Goal: Task Accomplishment & Management: Use online tool/utility

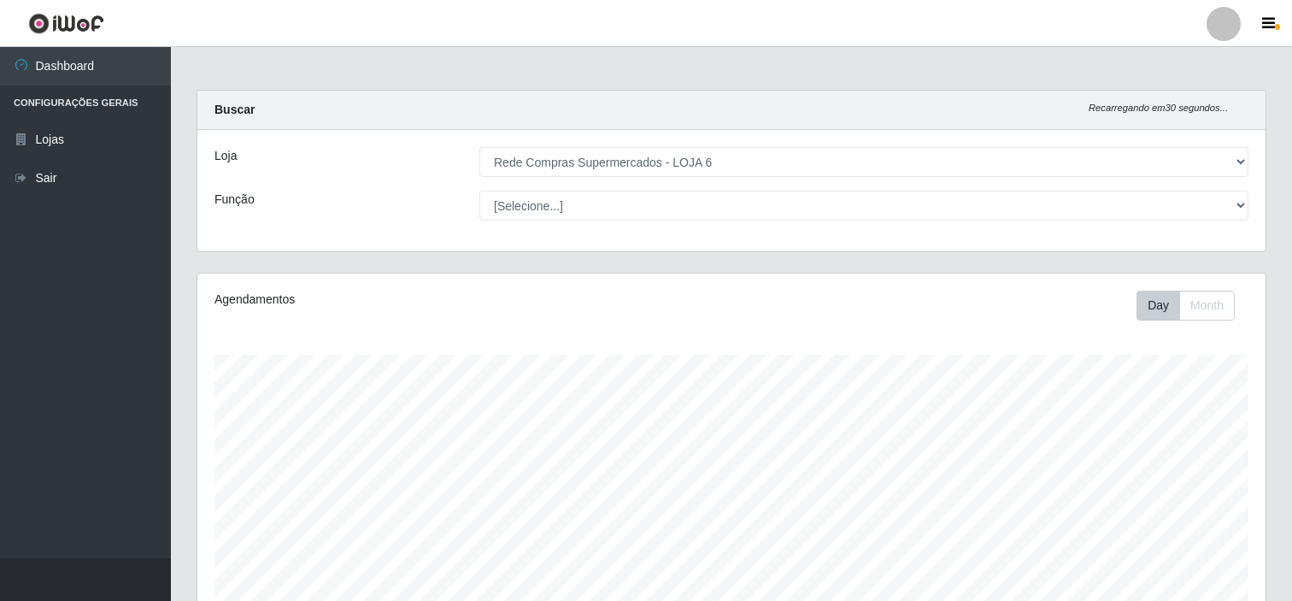
select select "398"
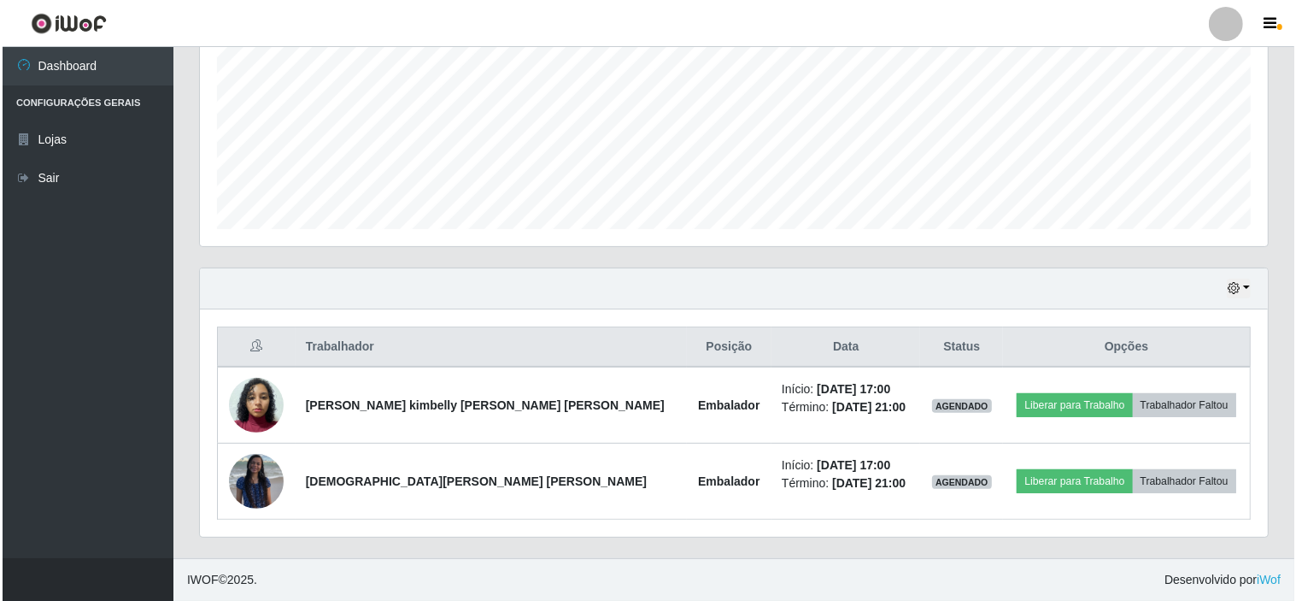
scroll to position [354, 1068]
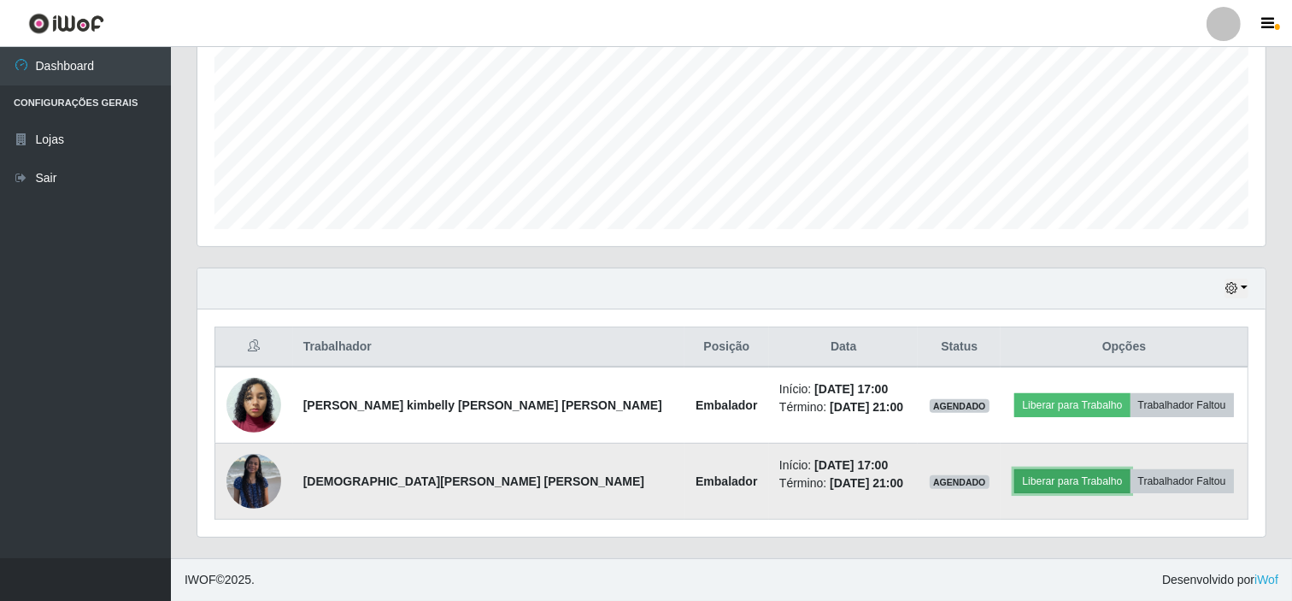
click at [1056, 479] on button "Liberar para Trabalho" at bounding box center [1071, 481] width 115 height 24
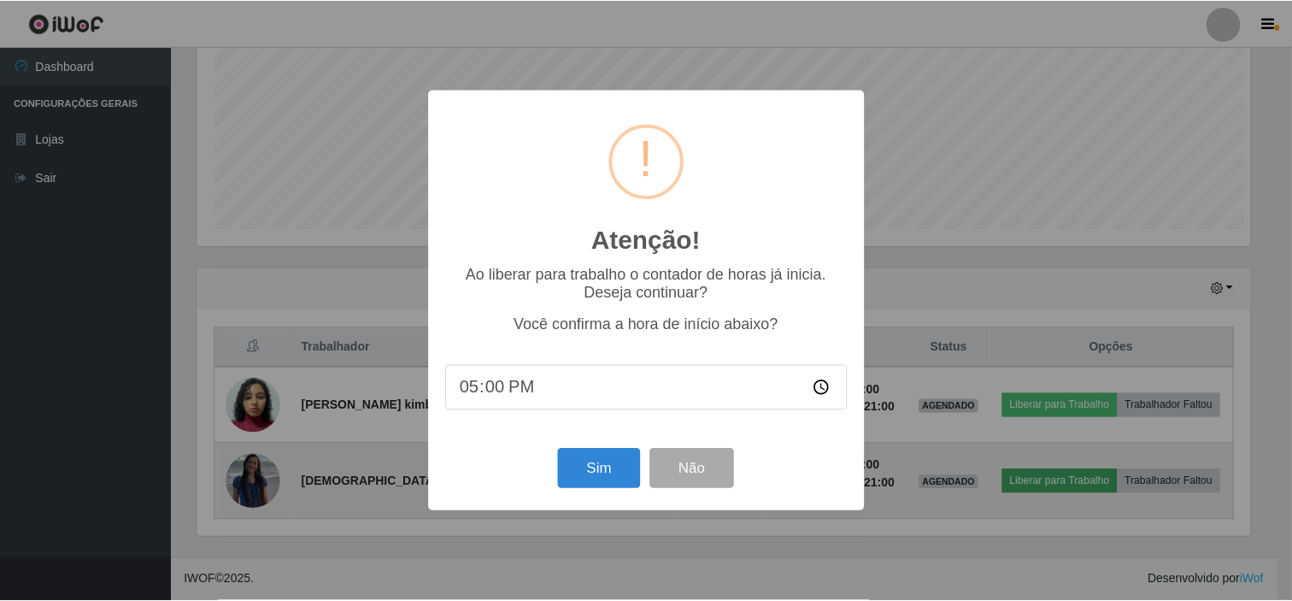
scroll to position [354, 1057]
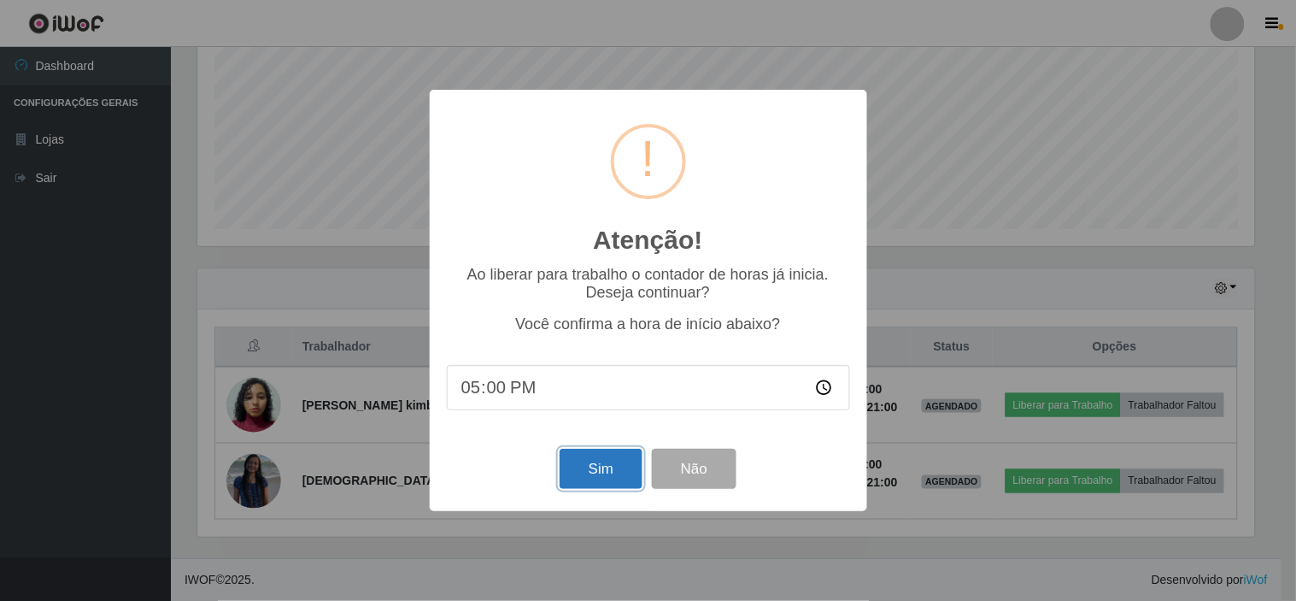
click at [600, 462] on button "Sim" at bounding box center [601, 469] width 83 height 40
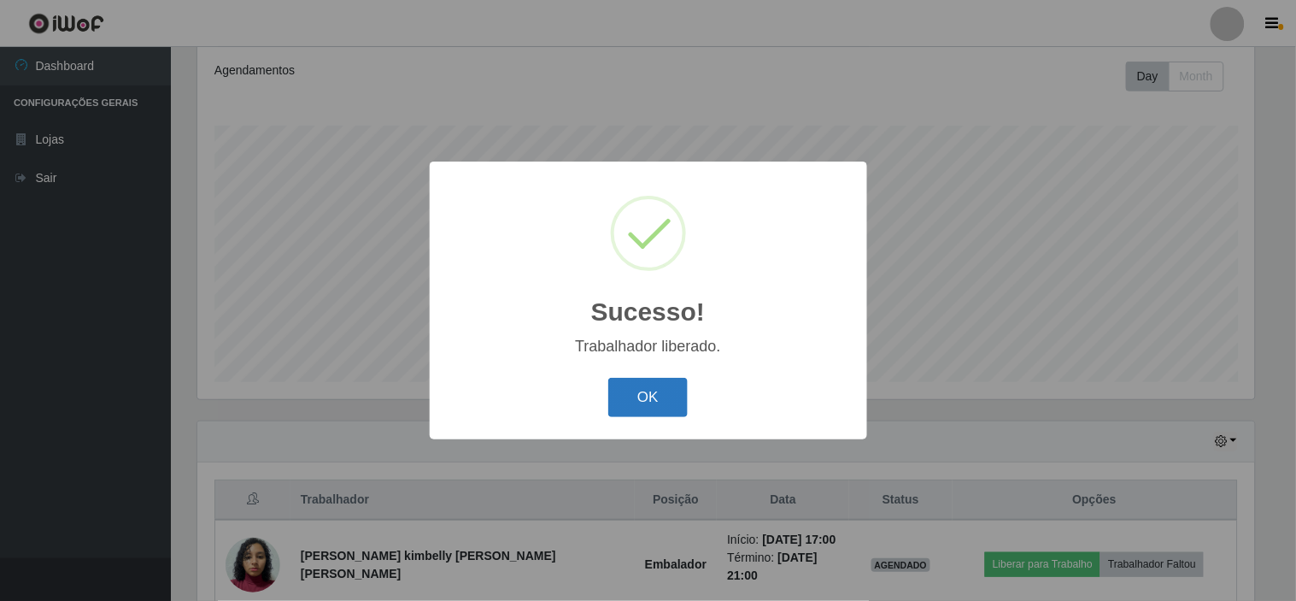
click at [655, 400] on button "OK" at bounding box center [647, 398] width 79 height 40
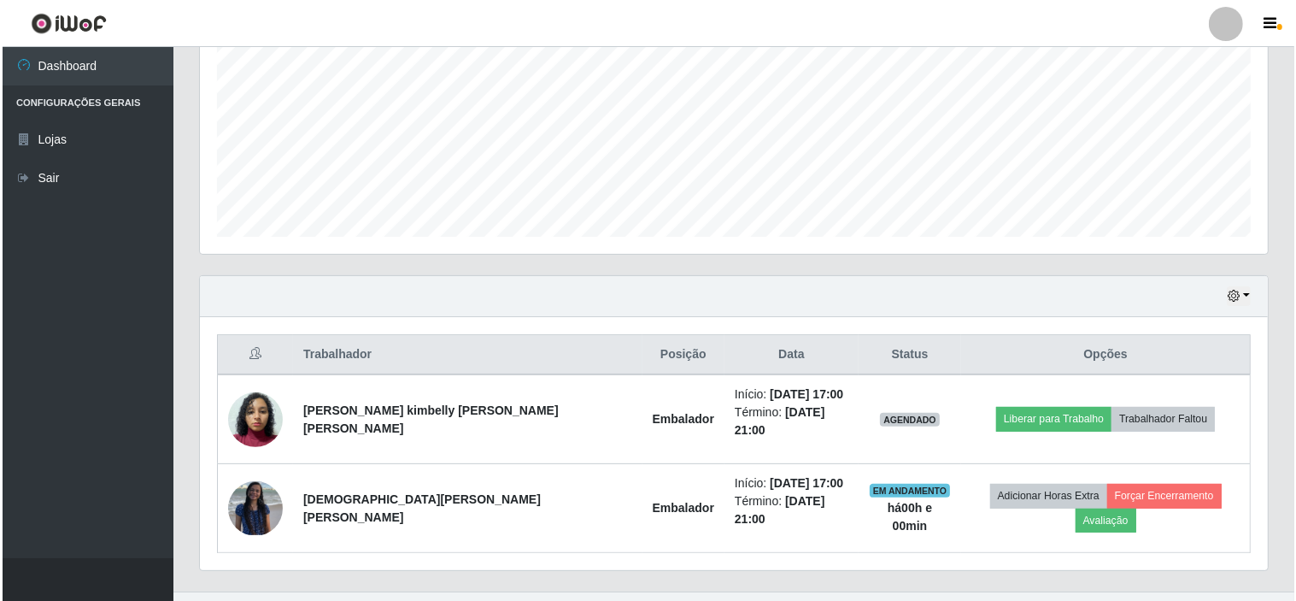
scroll to position [382, 0]
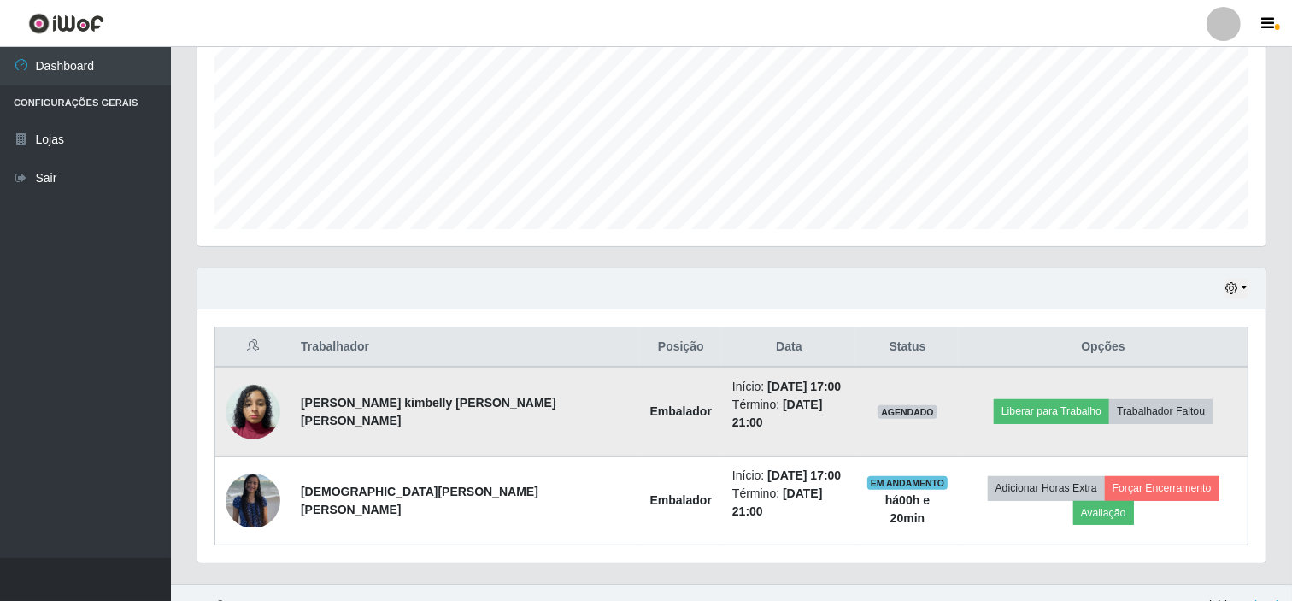
click at [258, 398] on img at bounding box center [253, 411] width 55 height 73
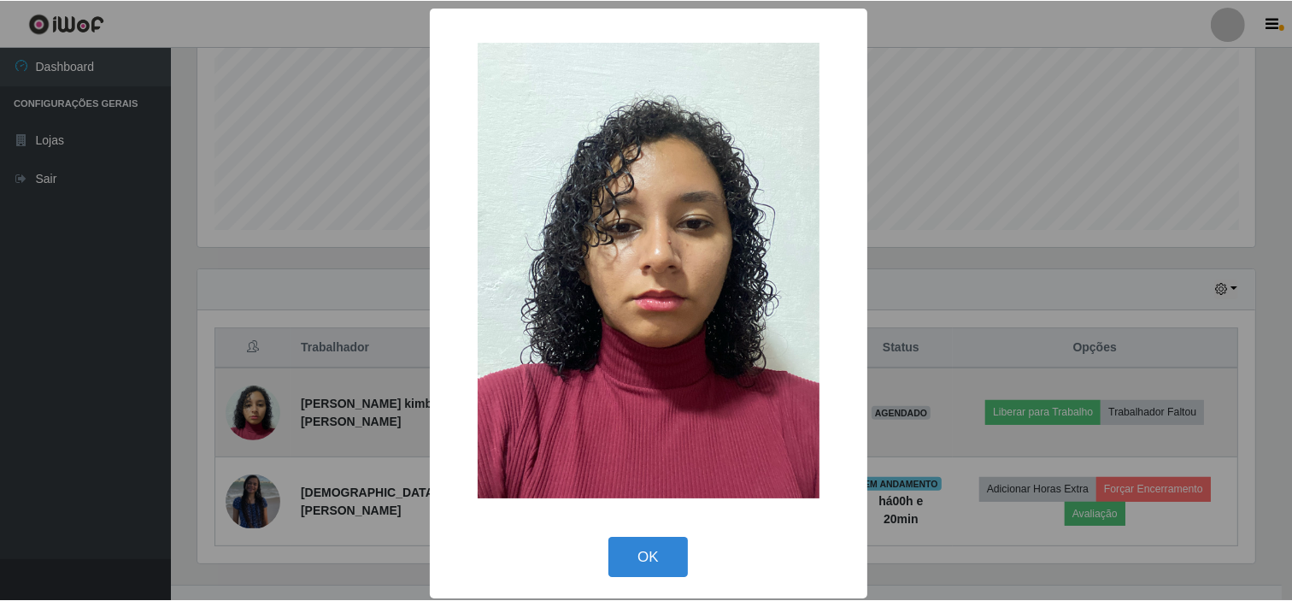
scroll to position [354, 1057]
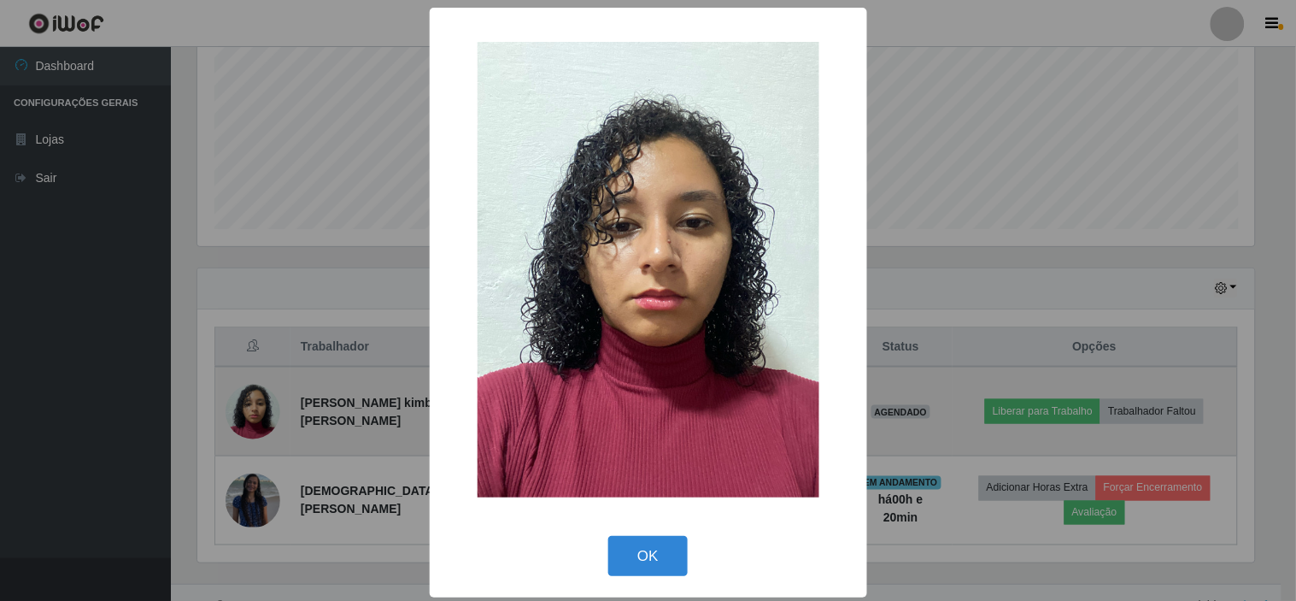
click at [258, 398] on div "× OK Cancel" at bounding box center [648, 300] width 1296 height 601
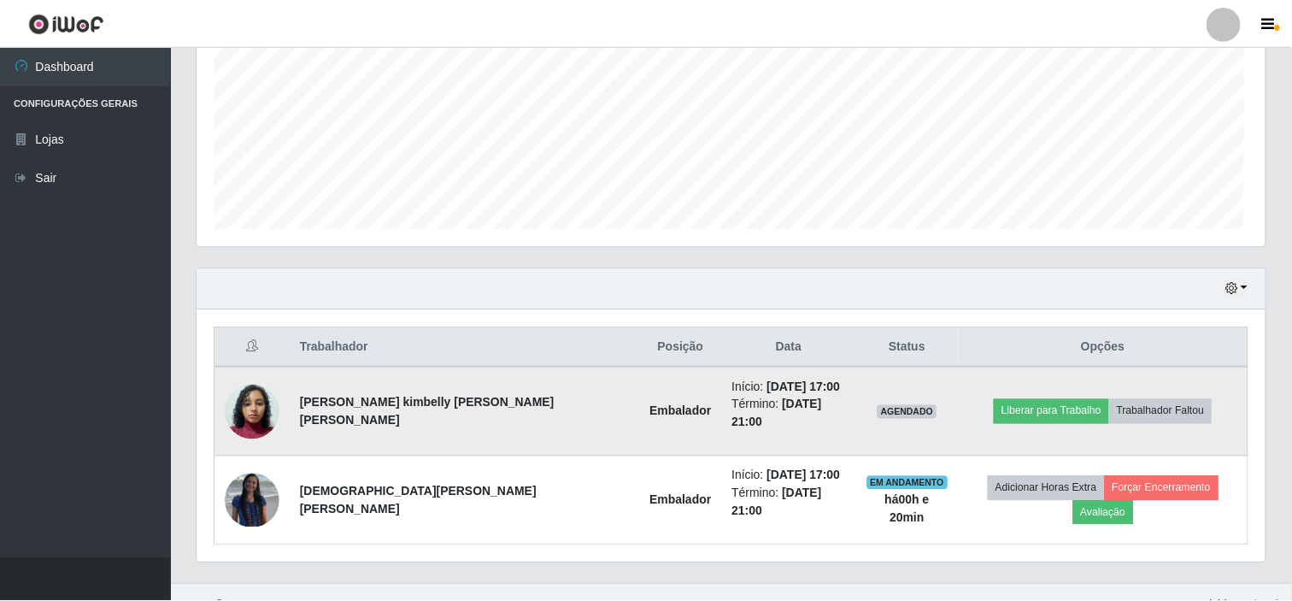
scroll to position [354, 1068]
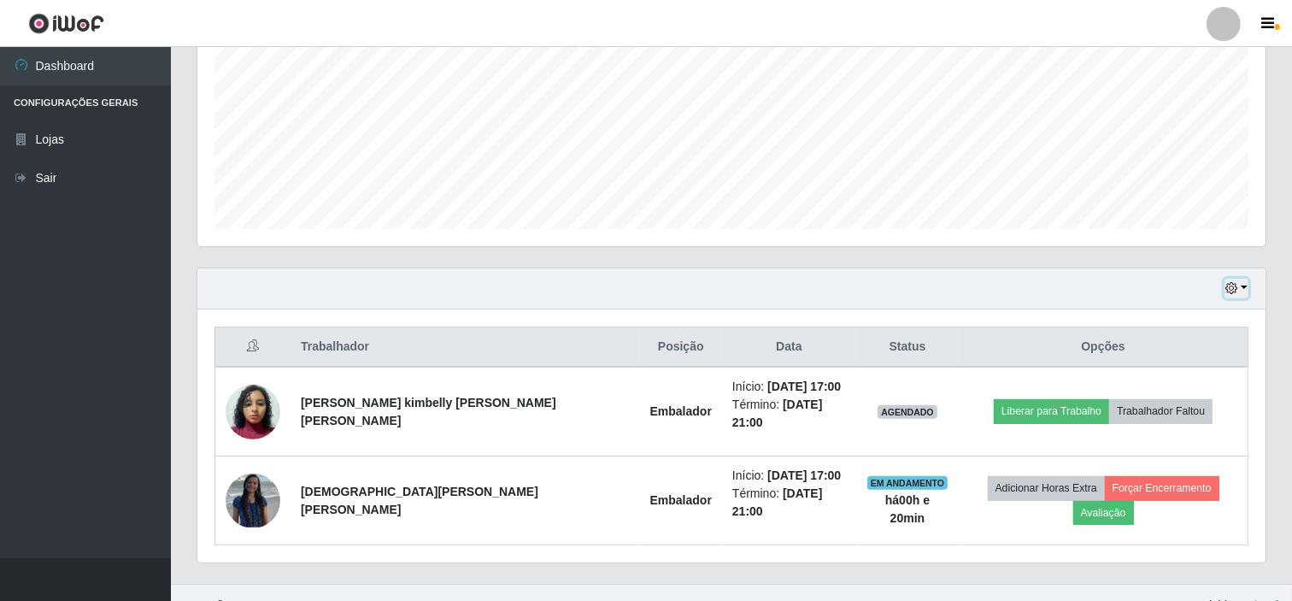
click at [1243, 291] on button "button" at bounding box center [1237, 289] width 24 height 20
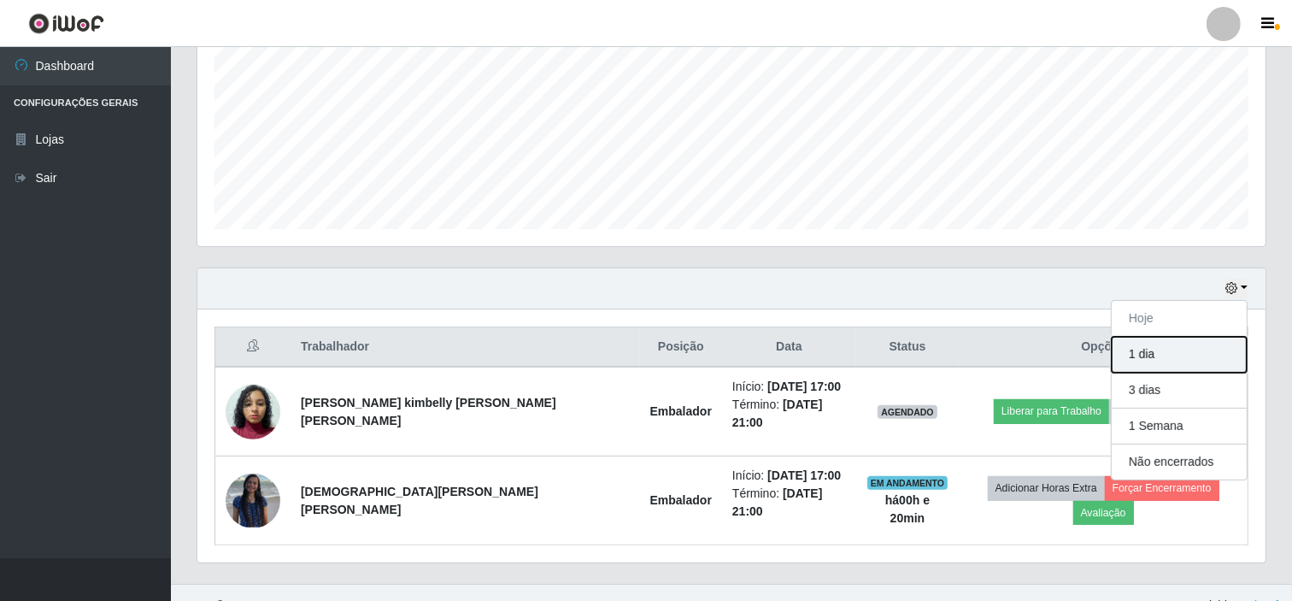
click at [1165, 357] on button "1 dia" at bounding box center [1179, 355] width 135 height 36
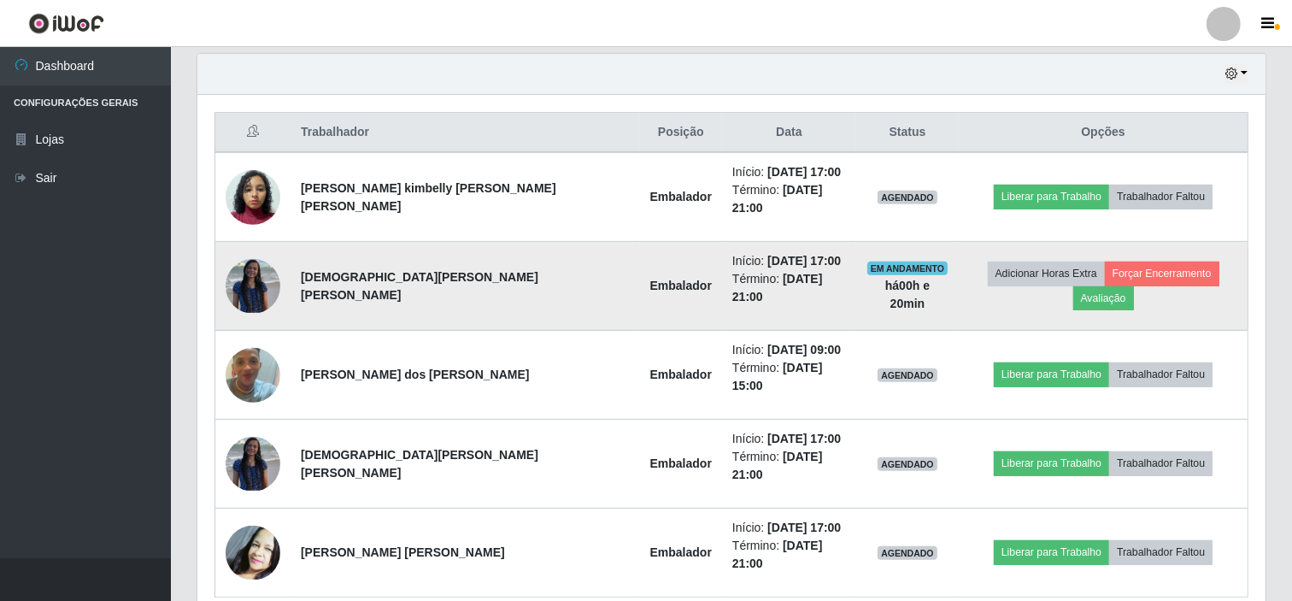
scroll to position [610, 0]
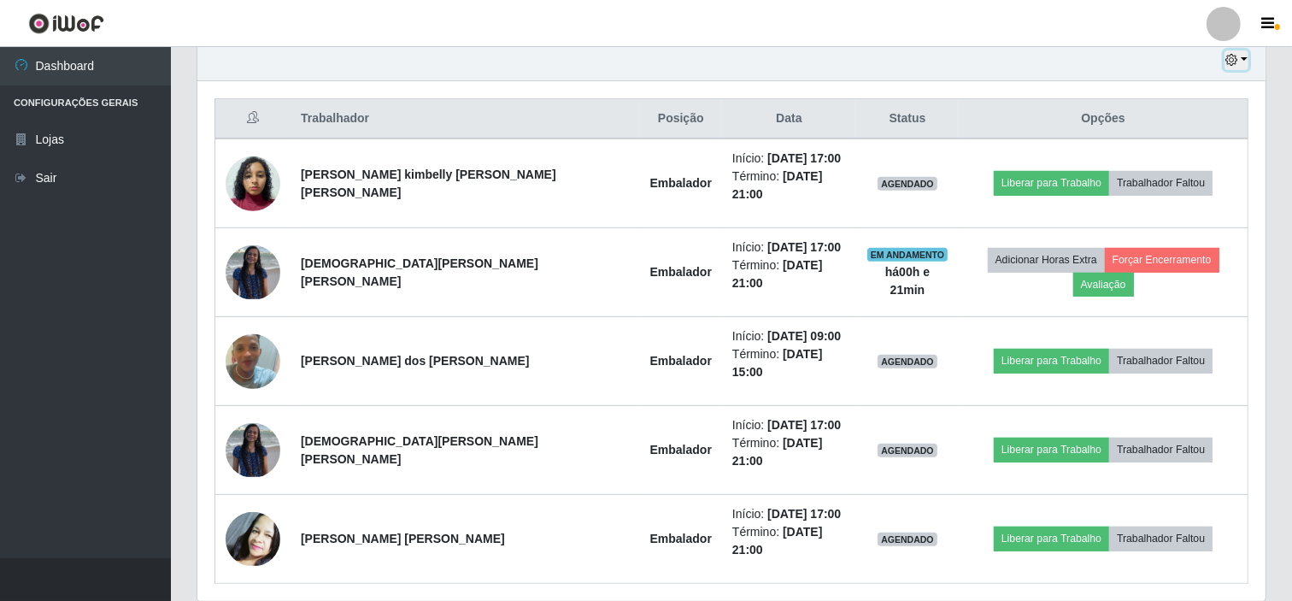
click at [1243, 61] on button "button" at bounding box center [1237, 60] width 24 height 20
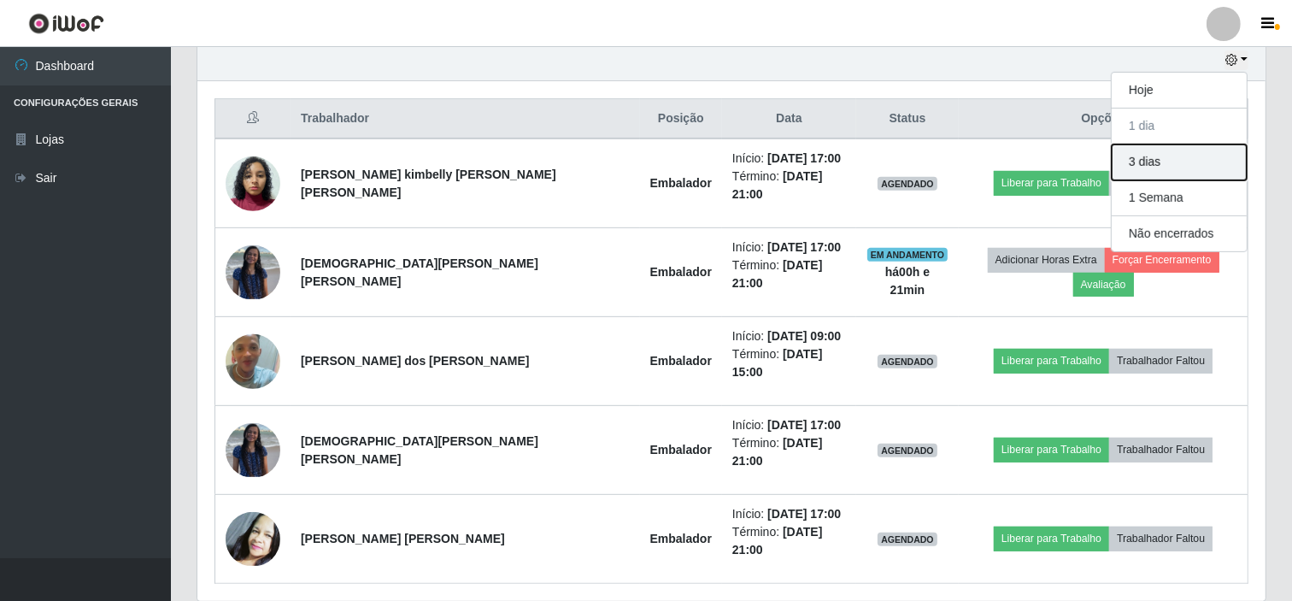
click at [1180, 162] on button "3 dias" at bounding box center [1179, 162] width 135 height 36
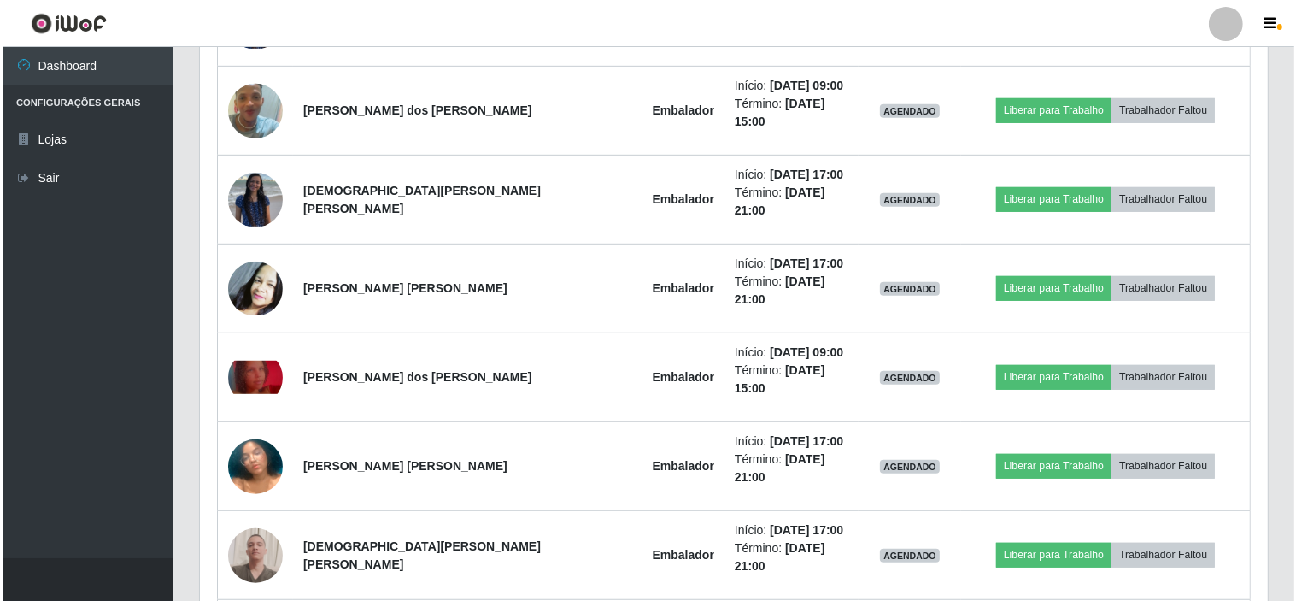
scroll to position [895, 0]
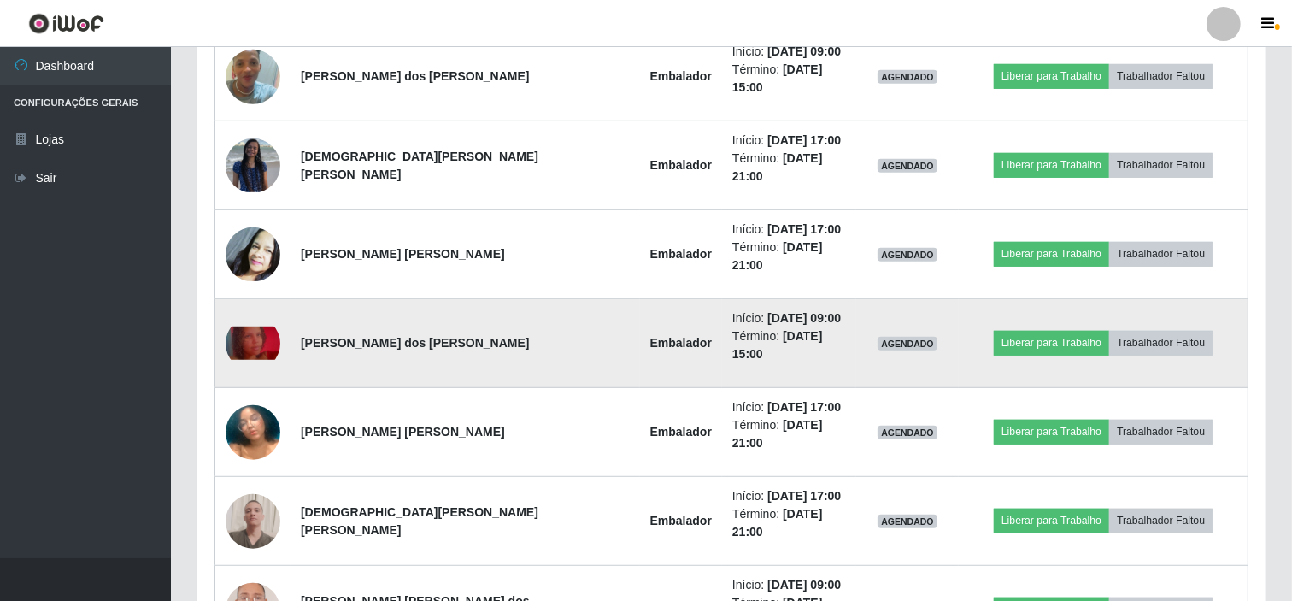
click at [252, 326] on img at bounding box center [253, 342] width 55 height 33
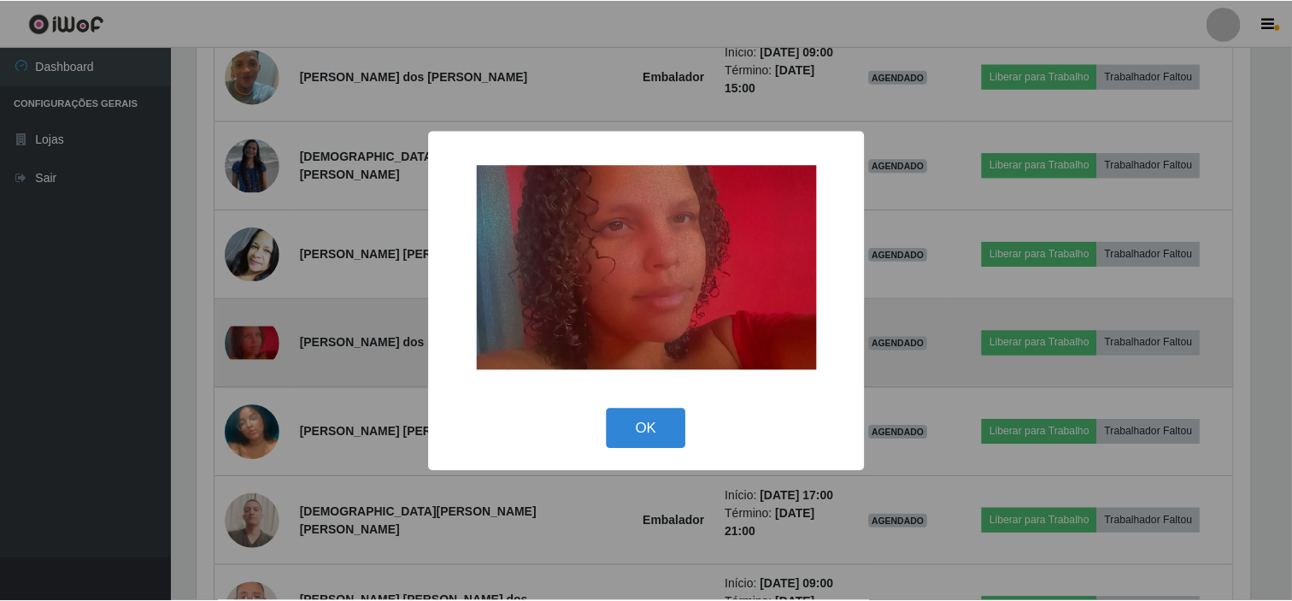
scroll to position [354, 1057]
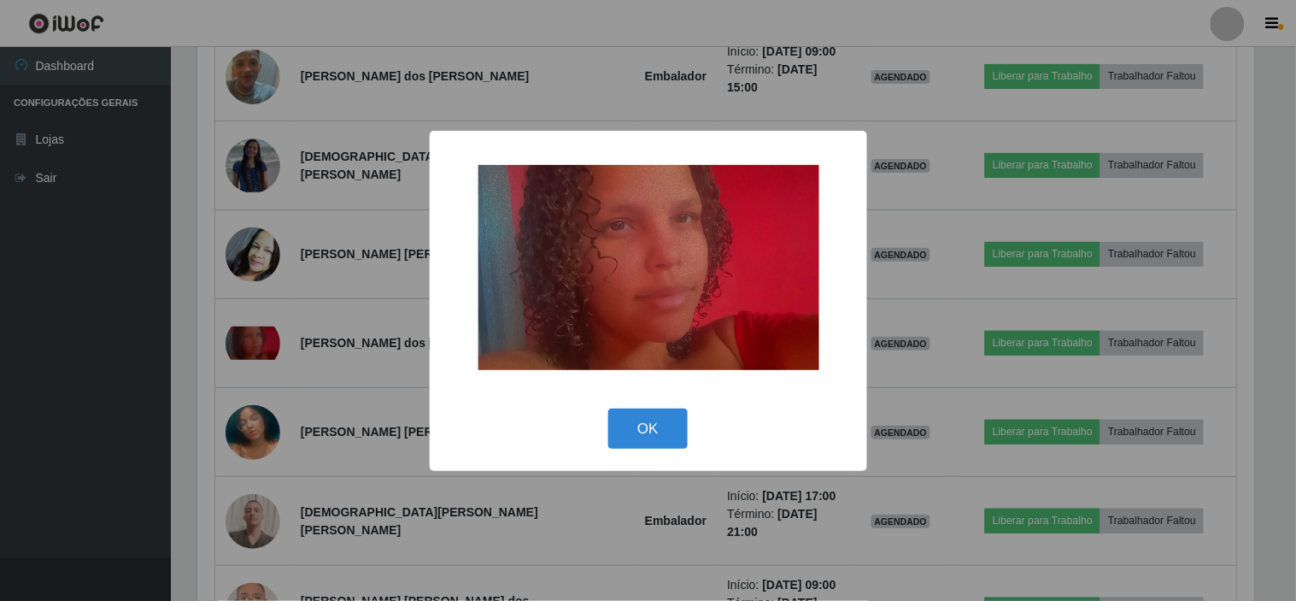
click at [253, 268] on div "× OK Cancel" at bounding box center [648, 300] width 1296 height 601
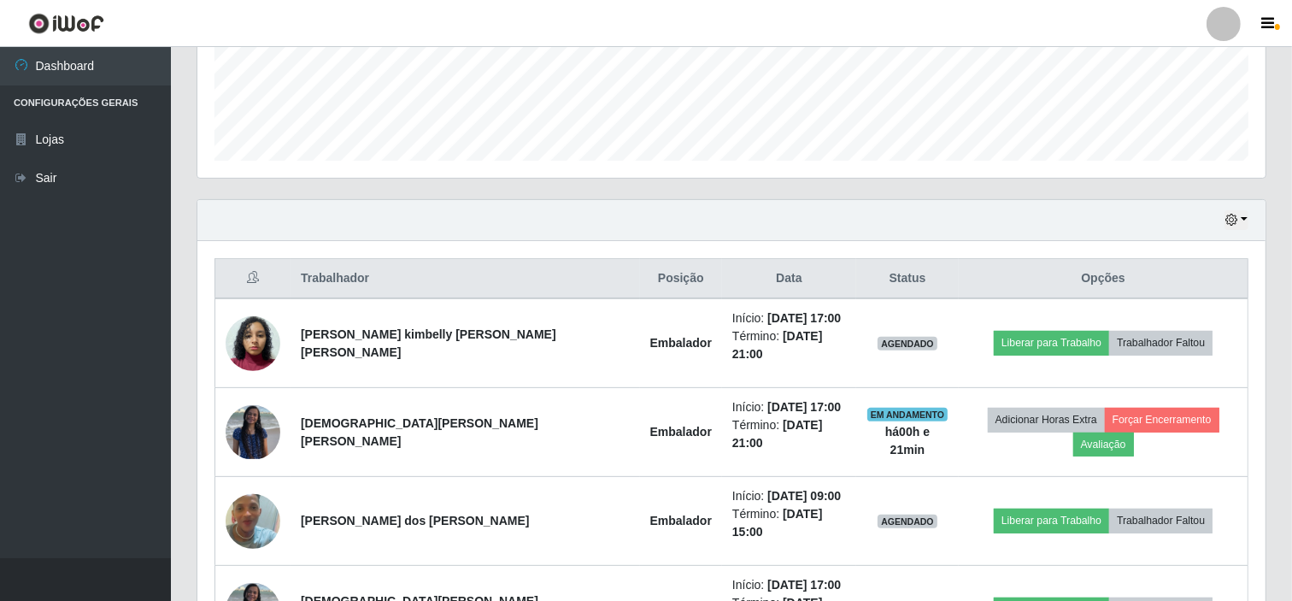
scroll to position [403, 0]
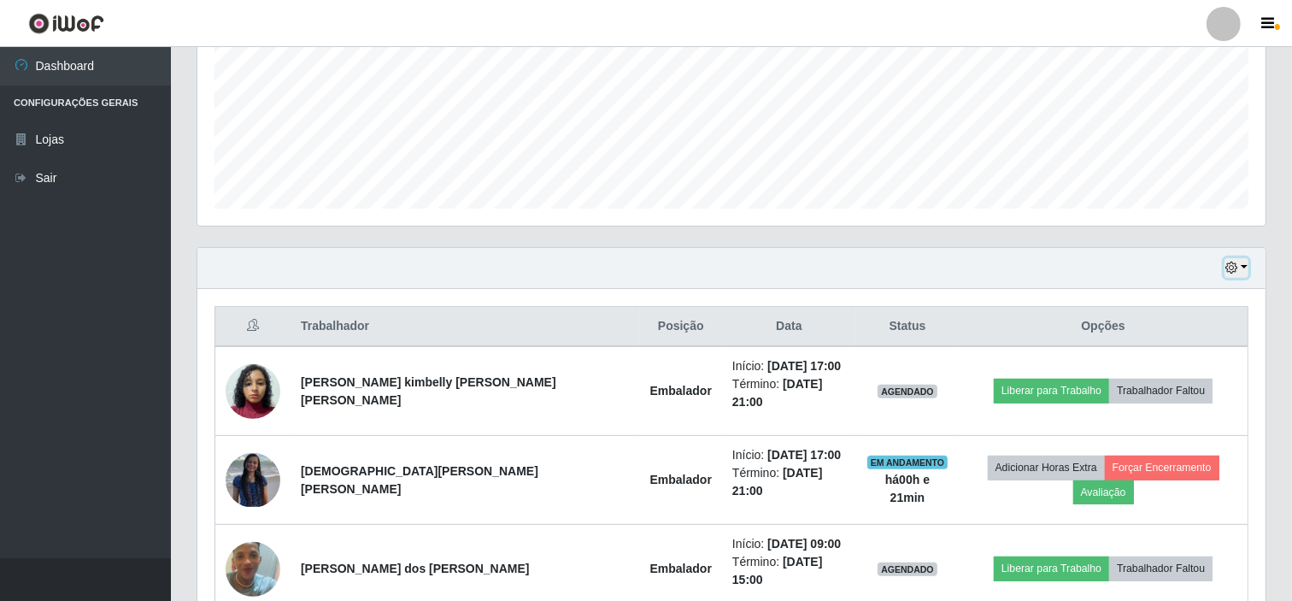
click at [1243, 268] on button "button" at bounding box center [1237, 268] width 24 height 20
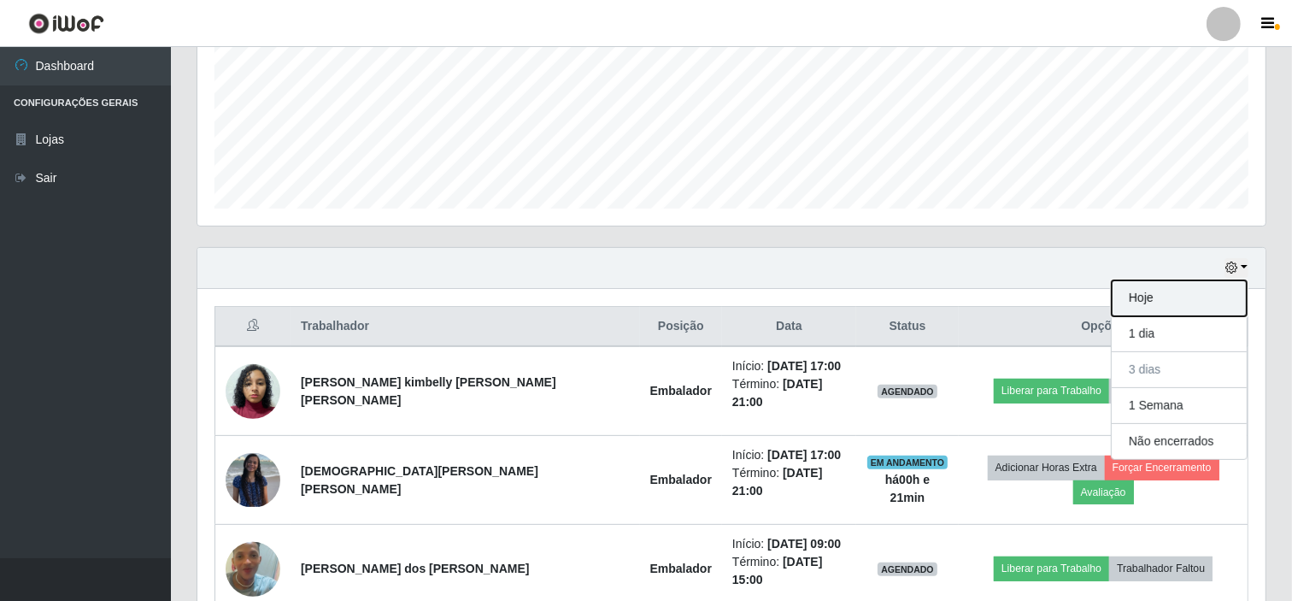
click at [1168, 303] on button "Hoje" at bounding box center [1179, 298] width 135 height 36
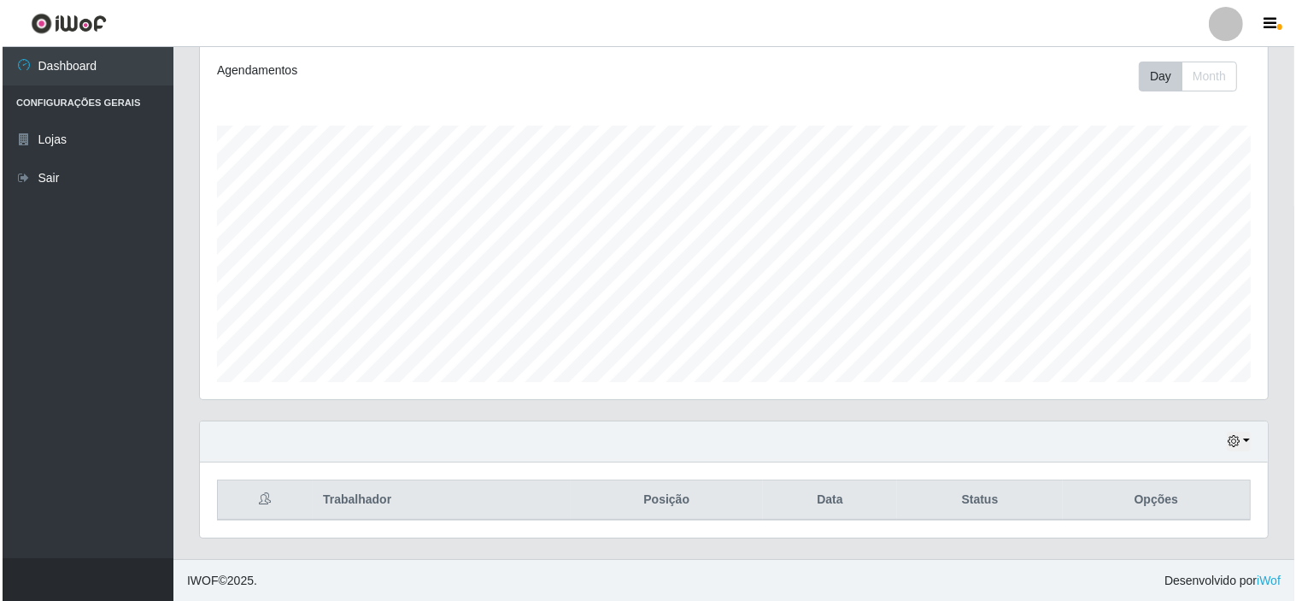
scroll to position [382, 0]
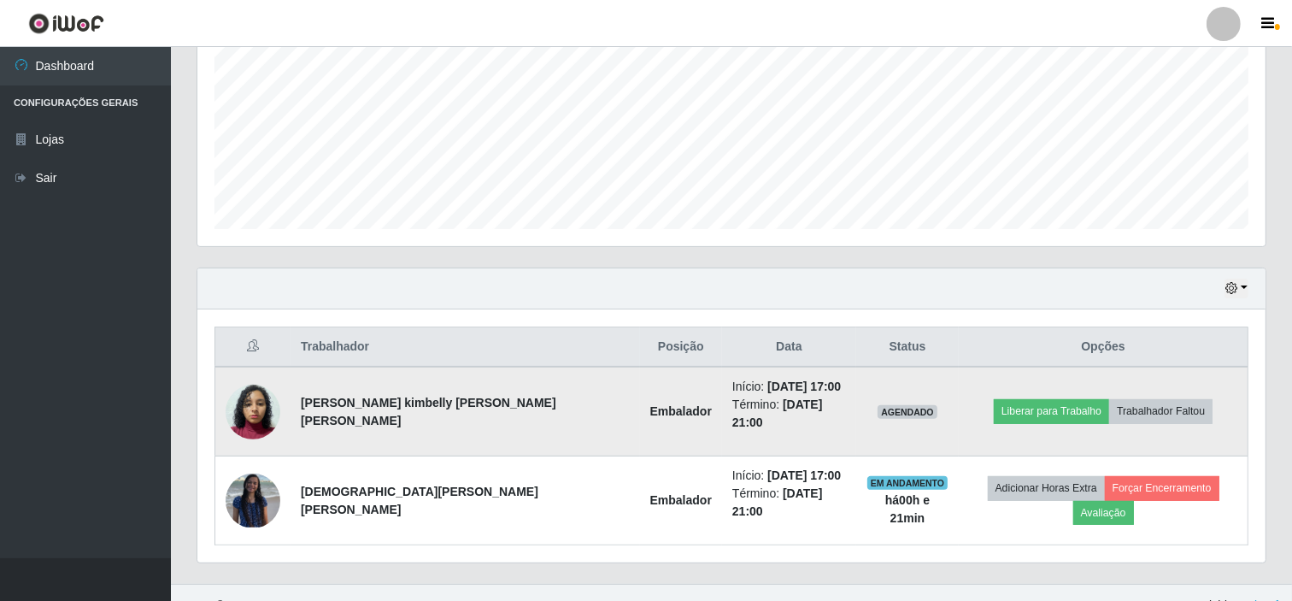
click at [262, 407] on img at bounding box center [253, 411] width 55 height 73
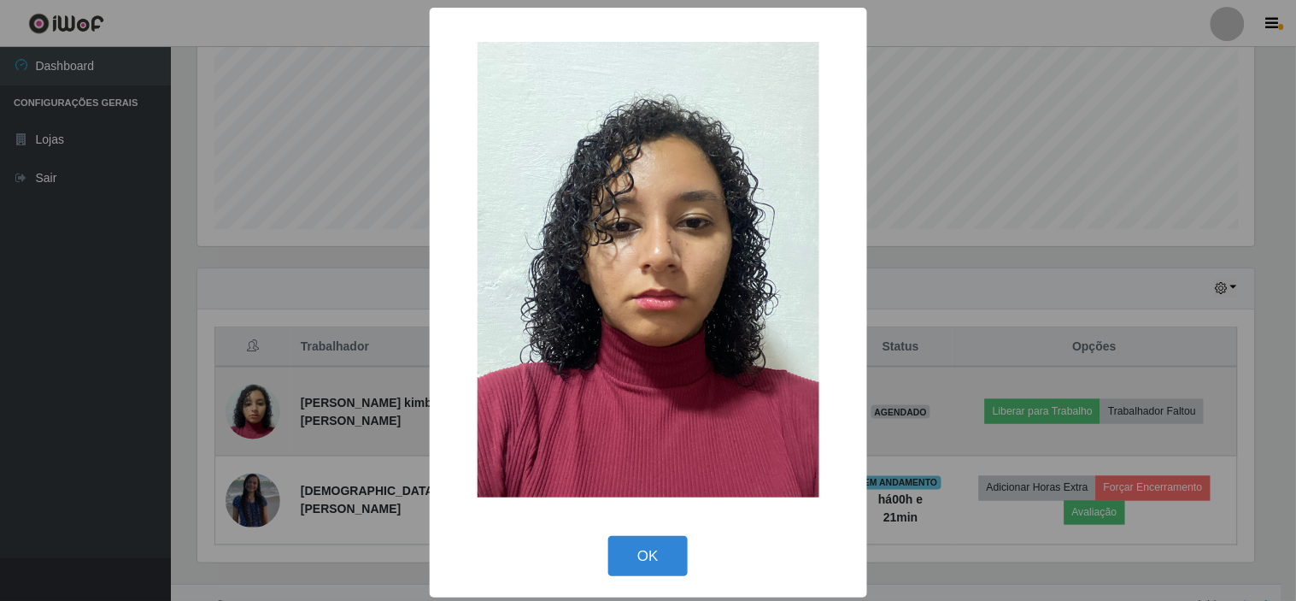
click at [262, 407] on div "× OK Cancel" at bounding box center [648, 300] width 1296 height 601
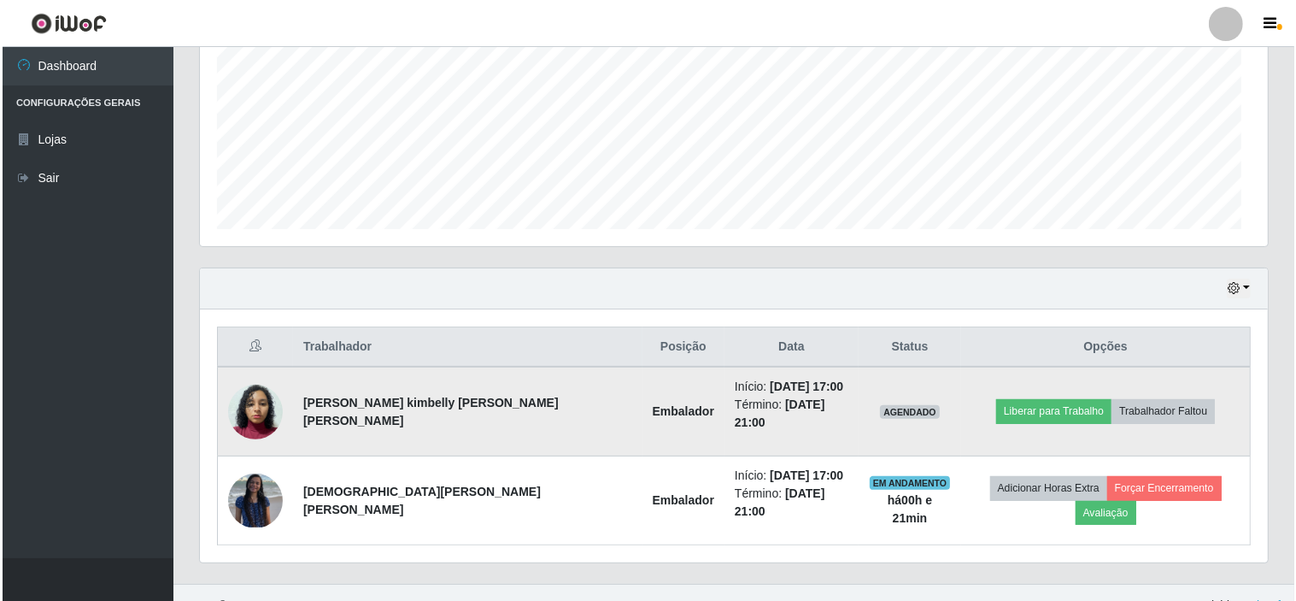
scroll to position [354, 1068]
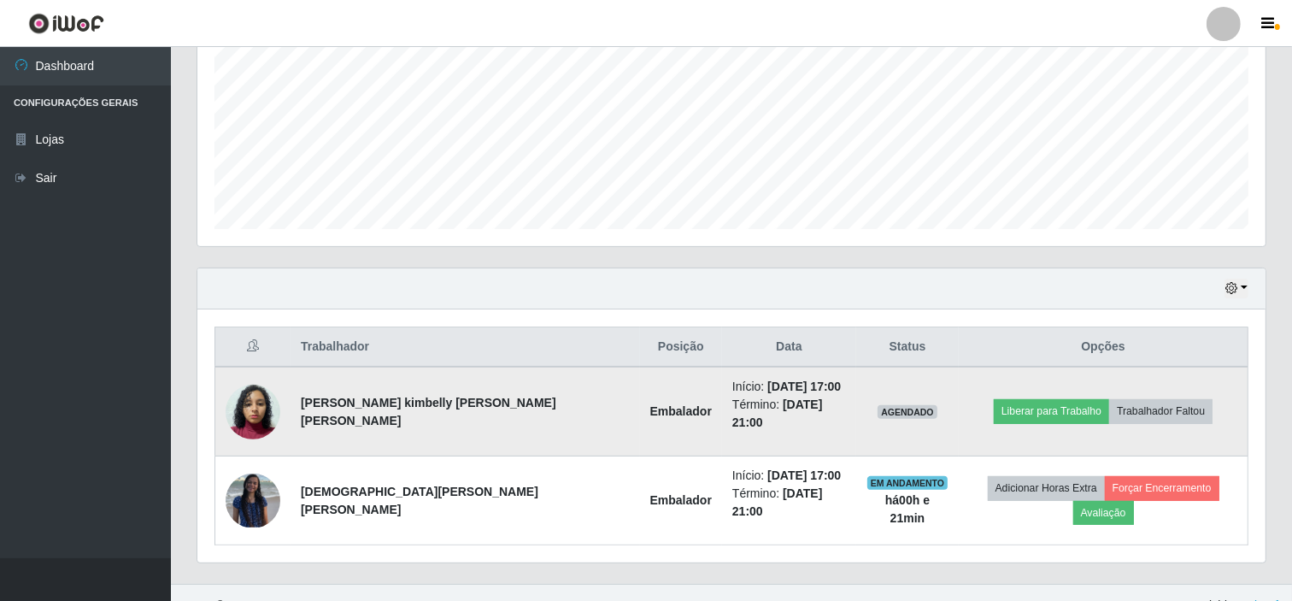
click at [267, 398] on img at bounding box center [253, 411] width 55 height 73
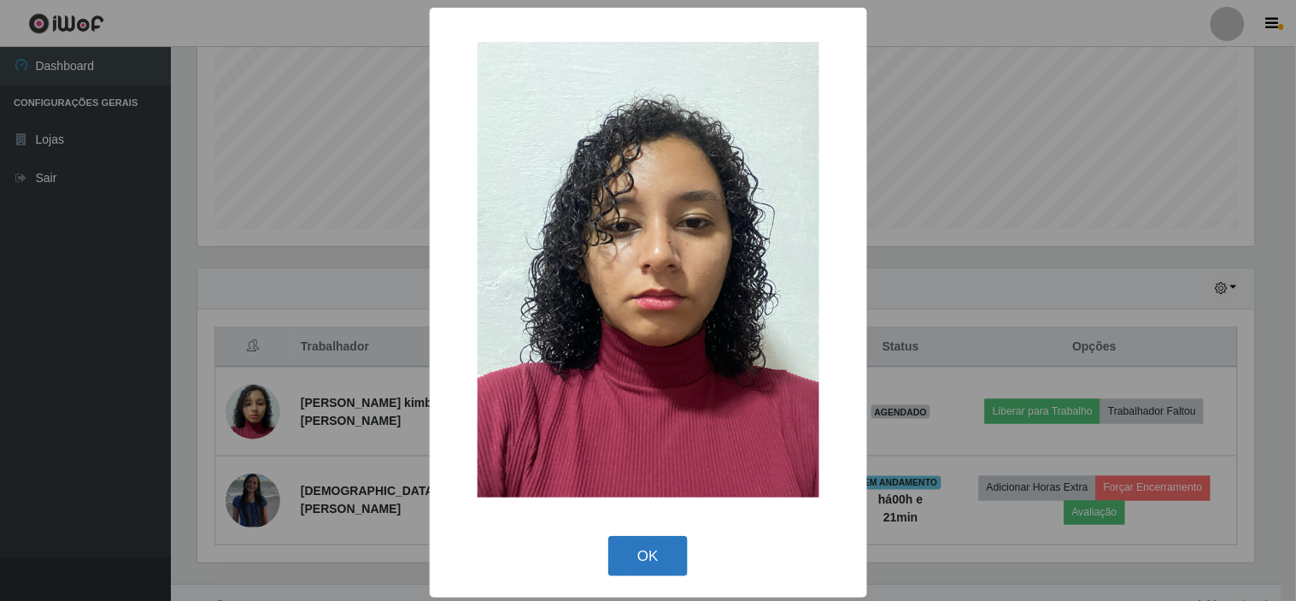
click at [641, 560] on button "OK" at bounding box center [647, 556] width 79 height 40
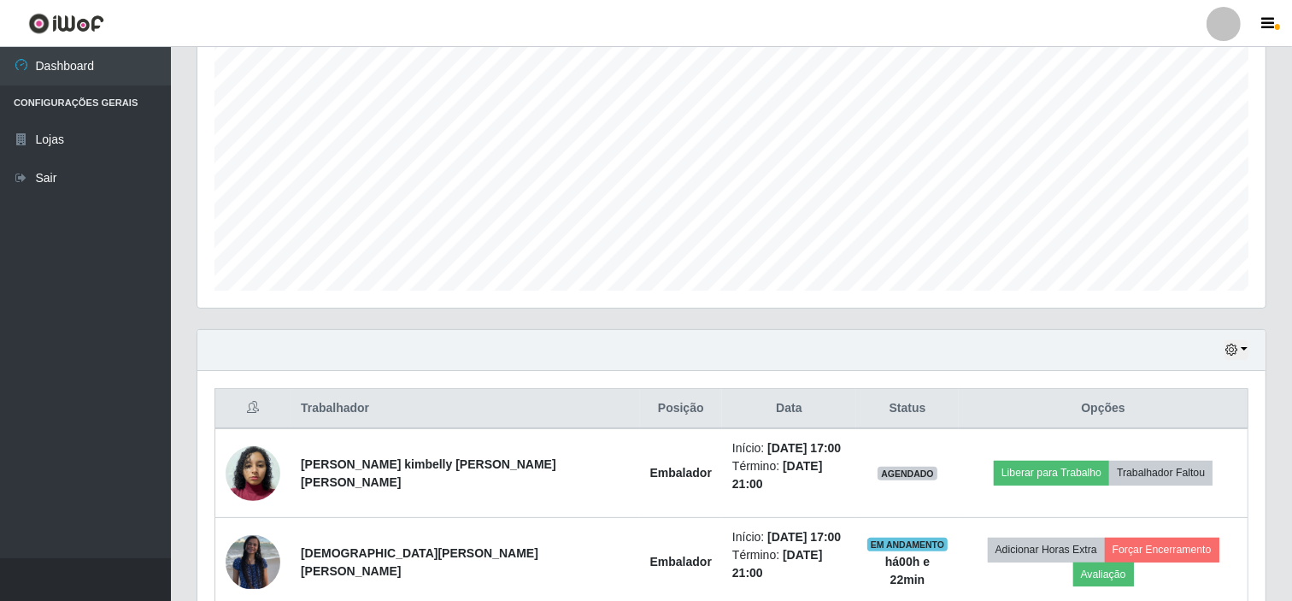
scroll to position [287, 0]
